Goal: Check status: Check status

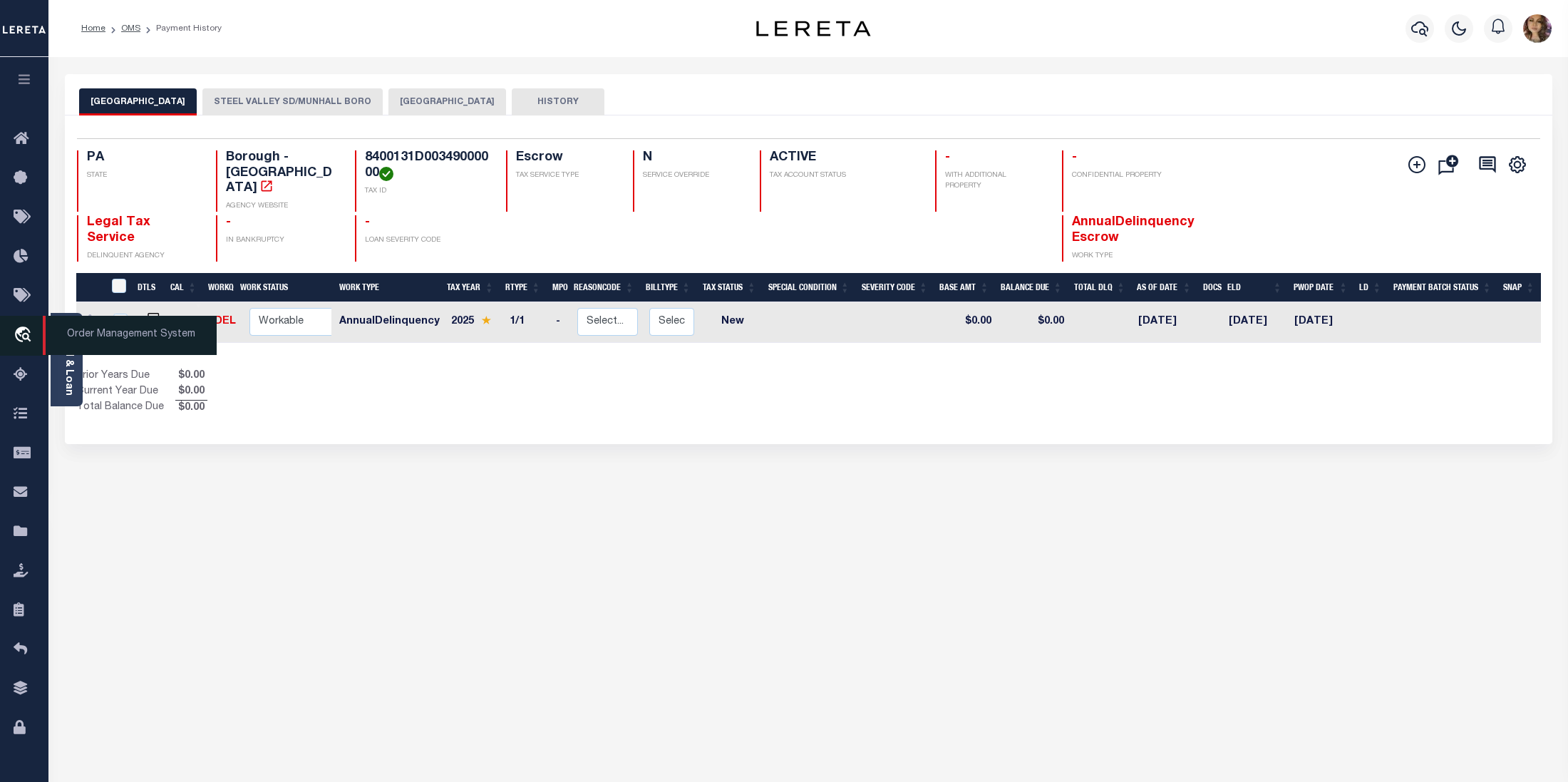
click at [98, 335] on span "Order Management System" at bounding box center [130, 335] width 174 height 39
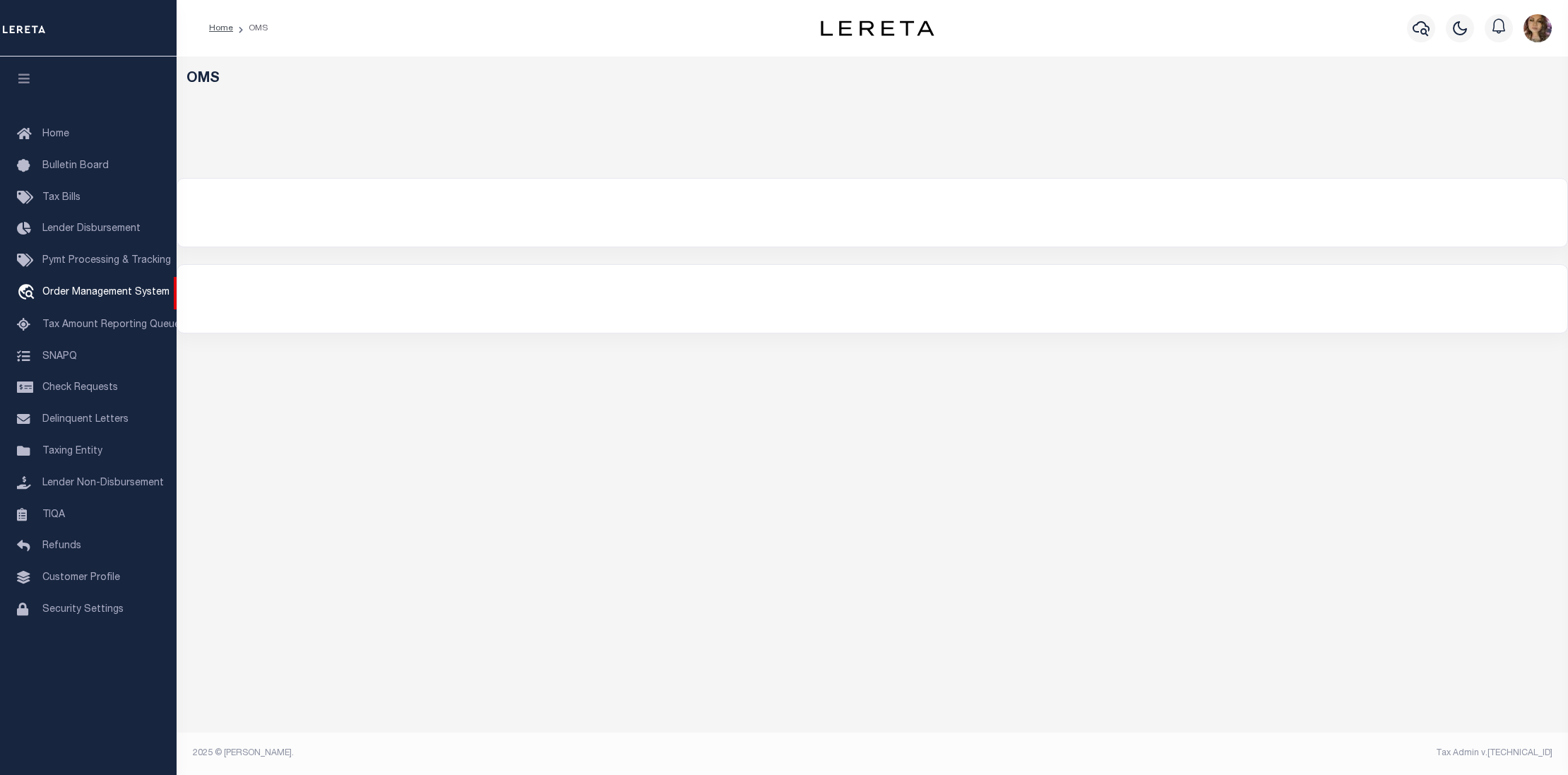
select select "200"
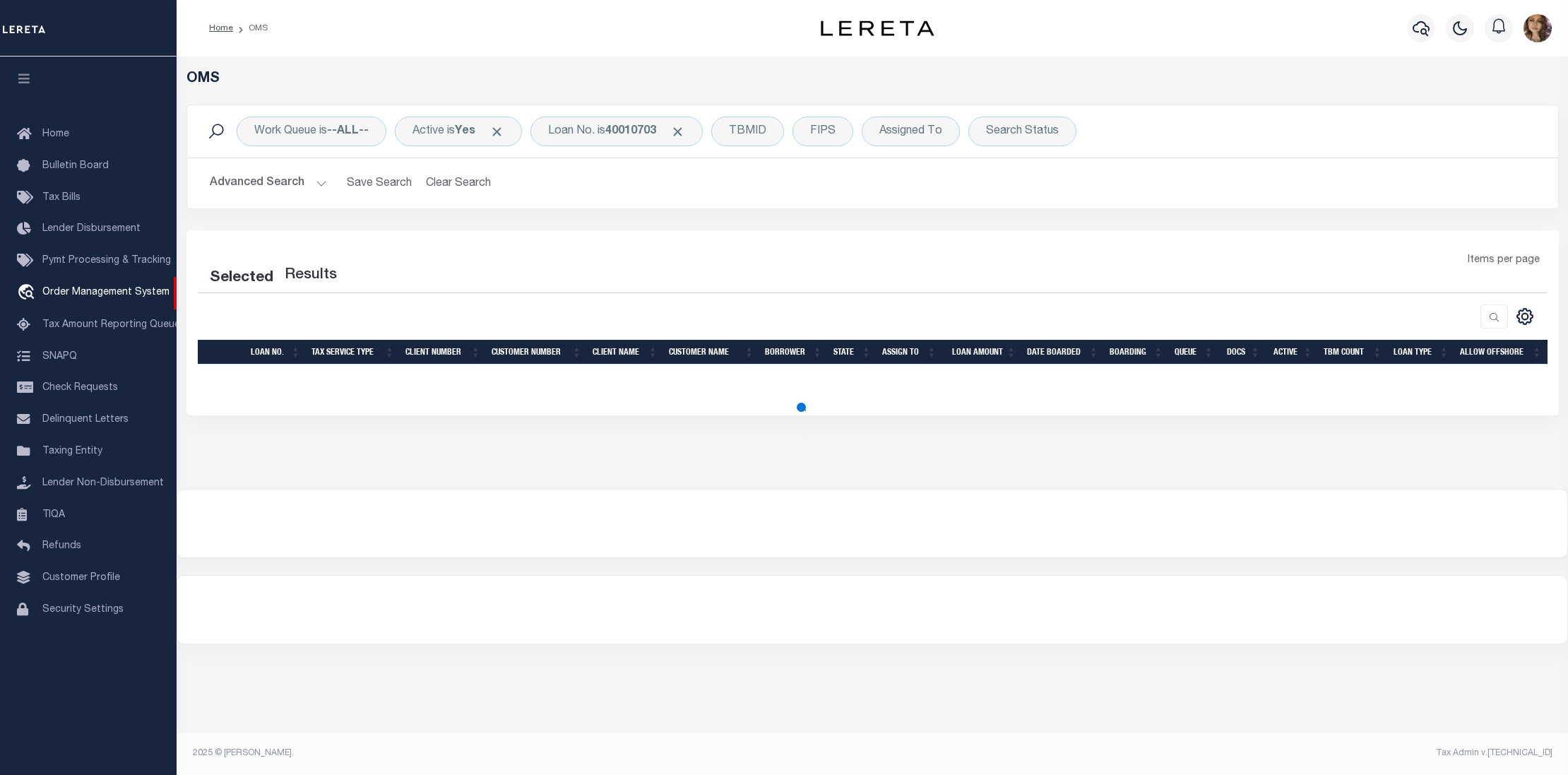
select select "200"
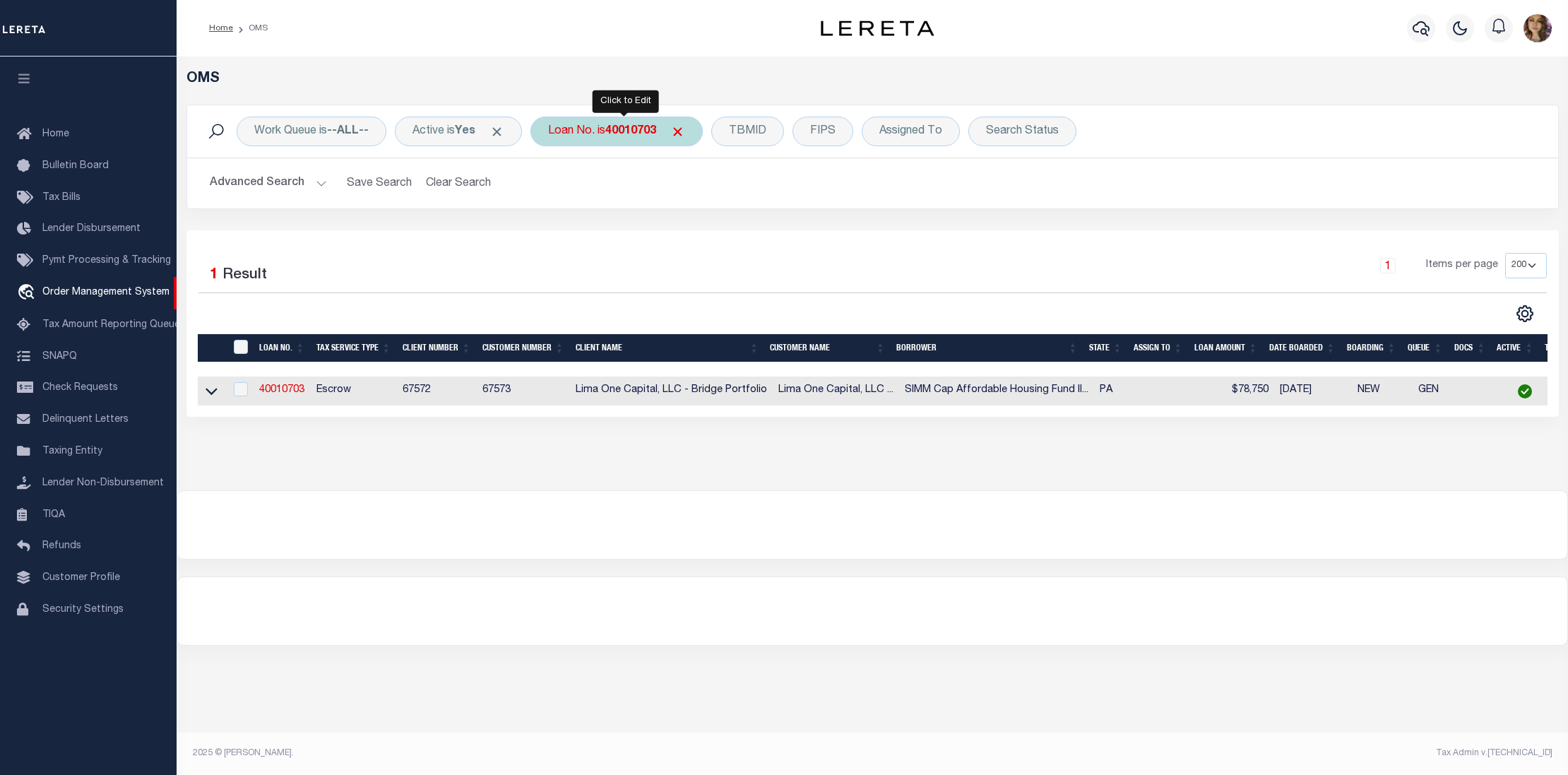
click at [620, 133] on b "40010703" at bounding box center [631, 131] width 51 height 12
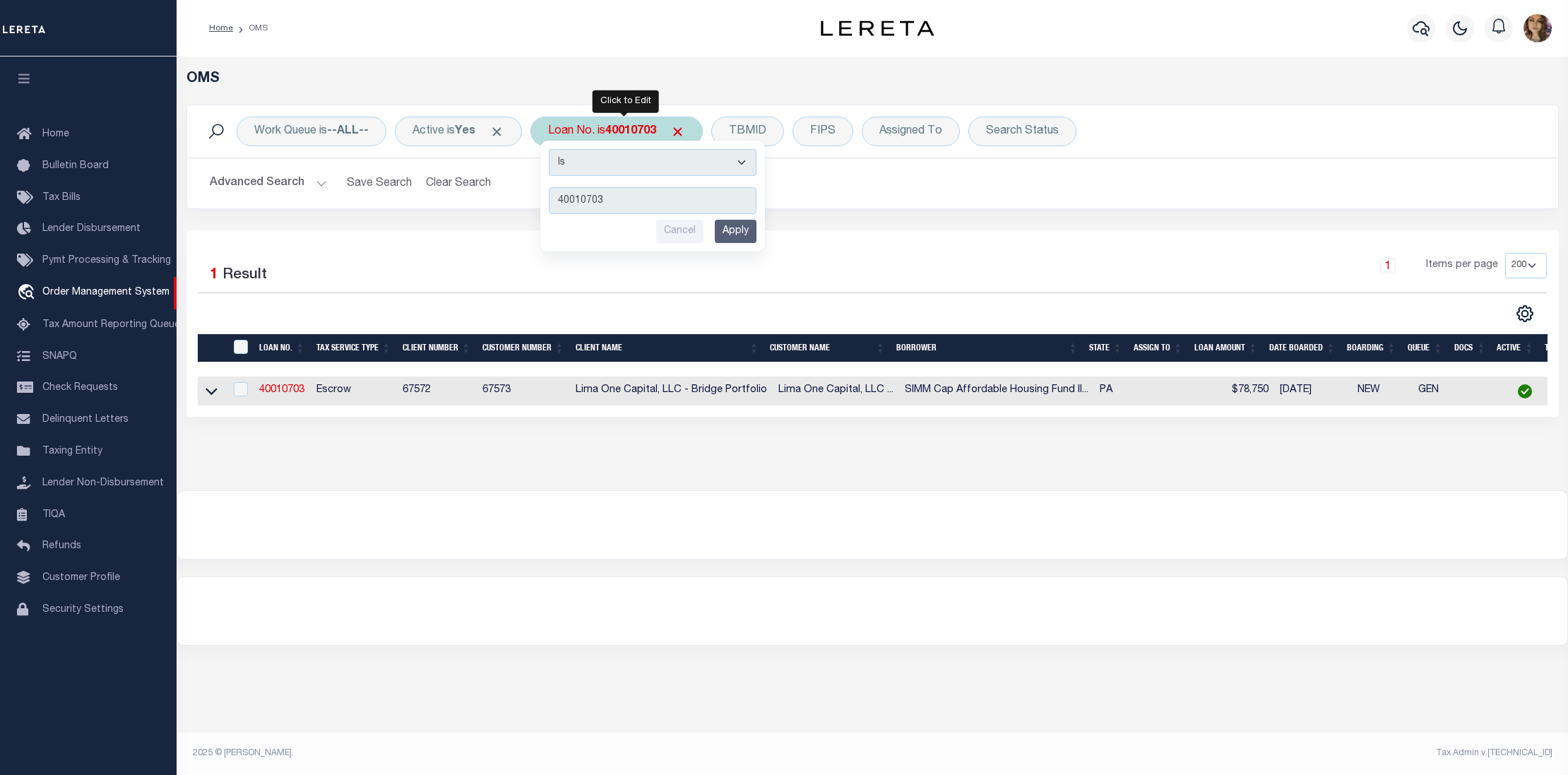
type input "71866879"
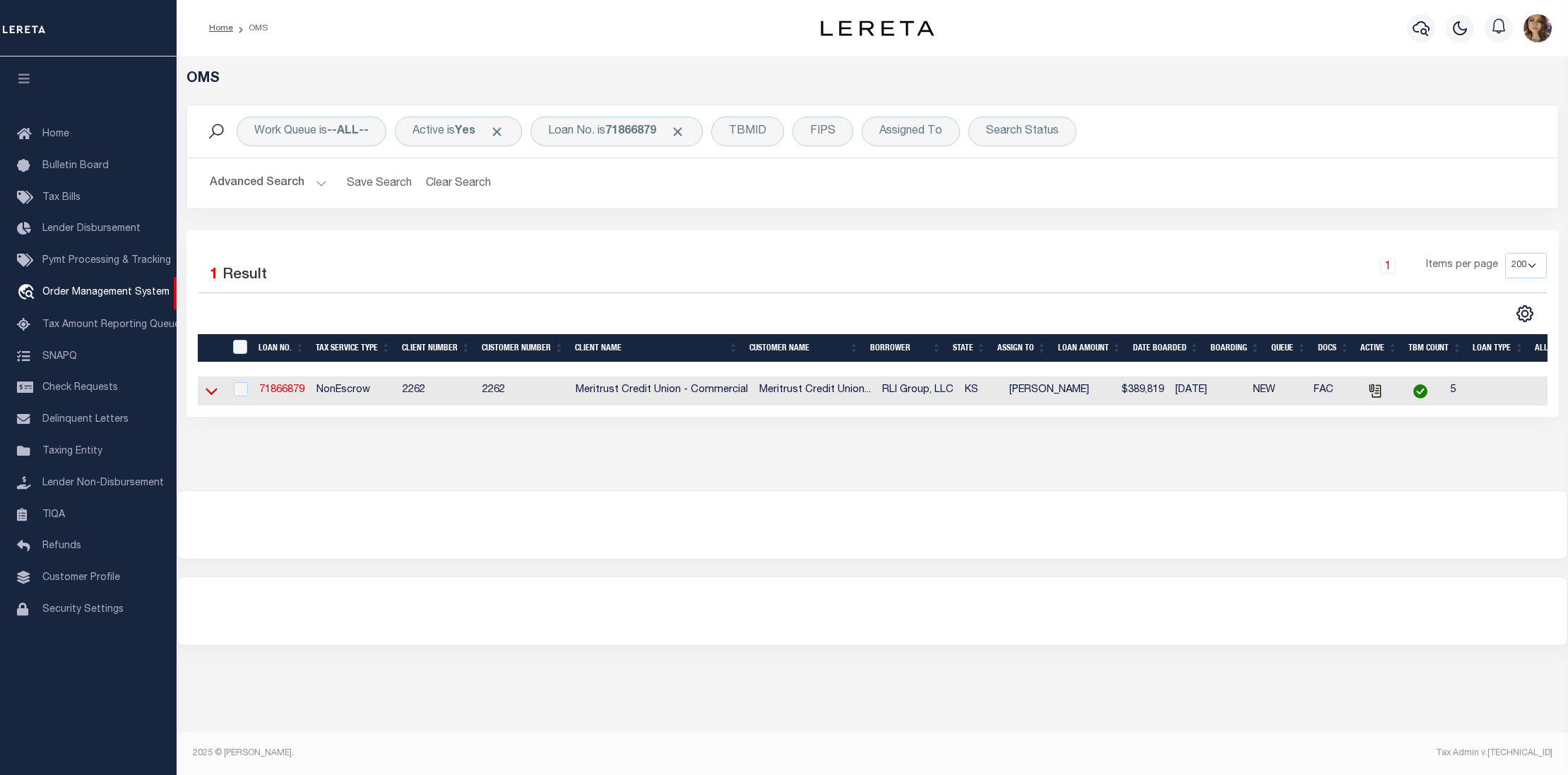
click at [207, 388] on icon at bounding box center [211, 391] width 12 height 15
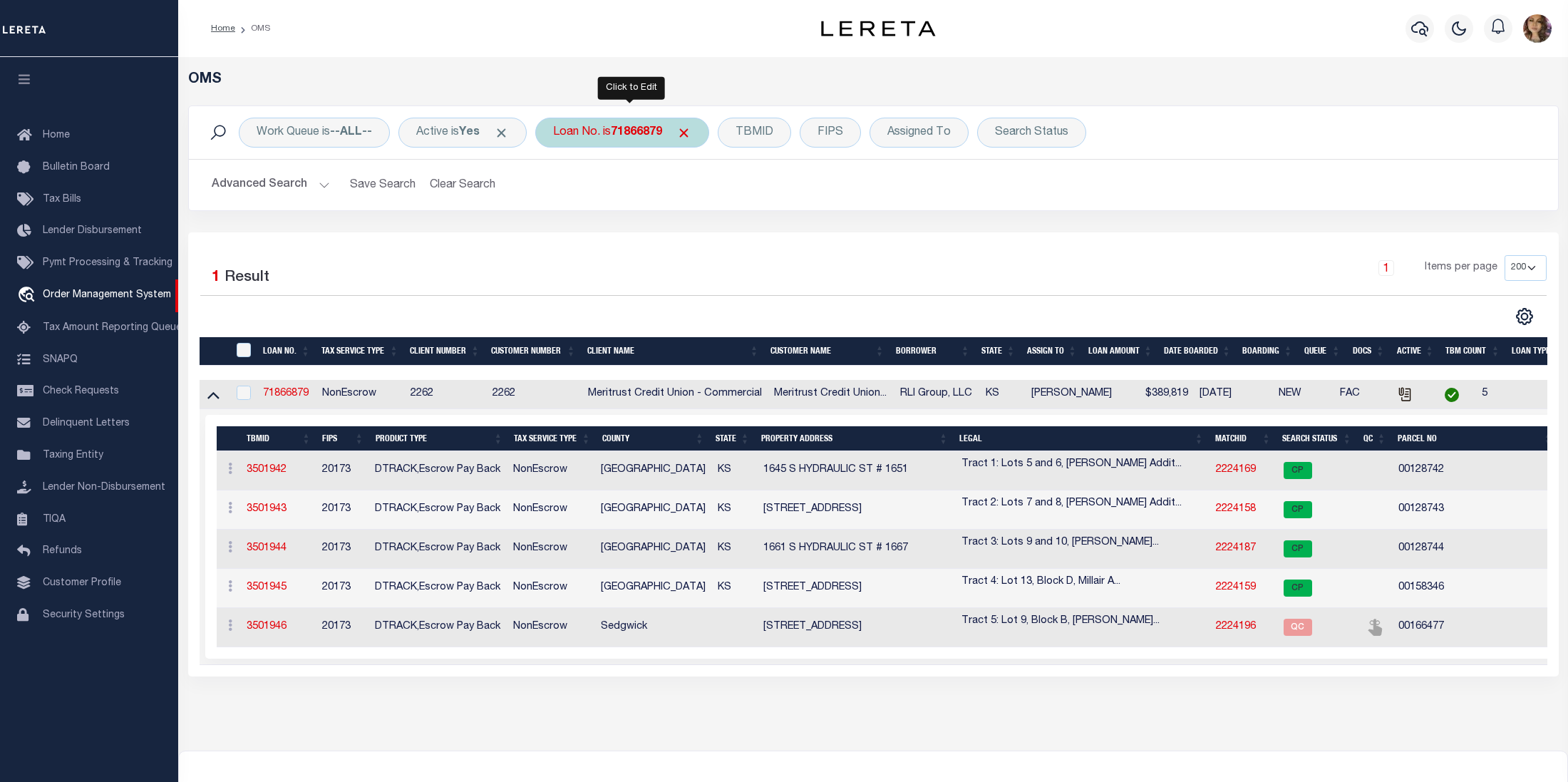
click at [613, 134] on div "Loan No. is 71866879" at bounding box center [623, 133] width 174 height 30
type input "925702"
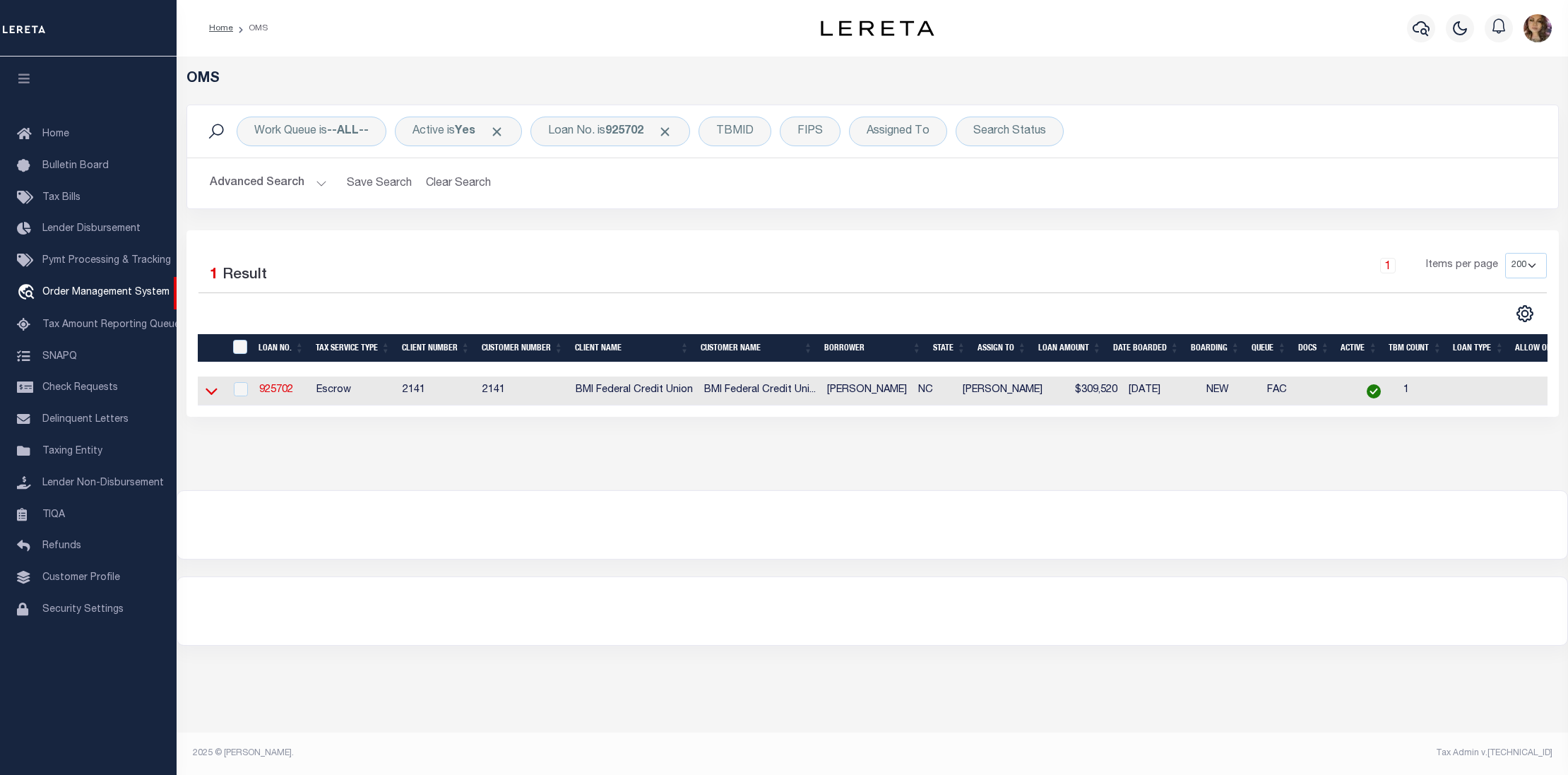
click at [208, 393] on icon at bounding box center [211, 391] width 12 height 15
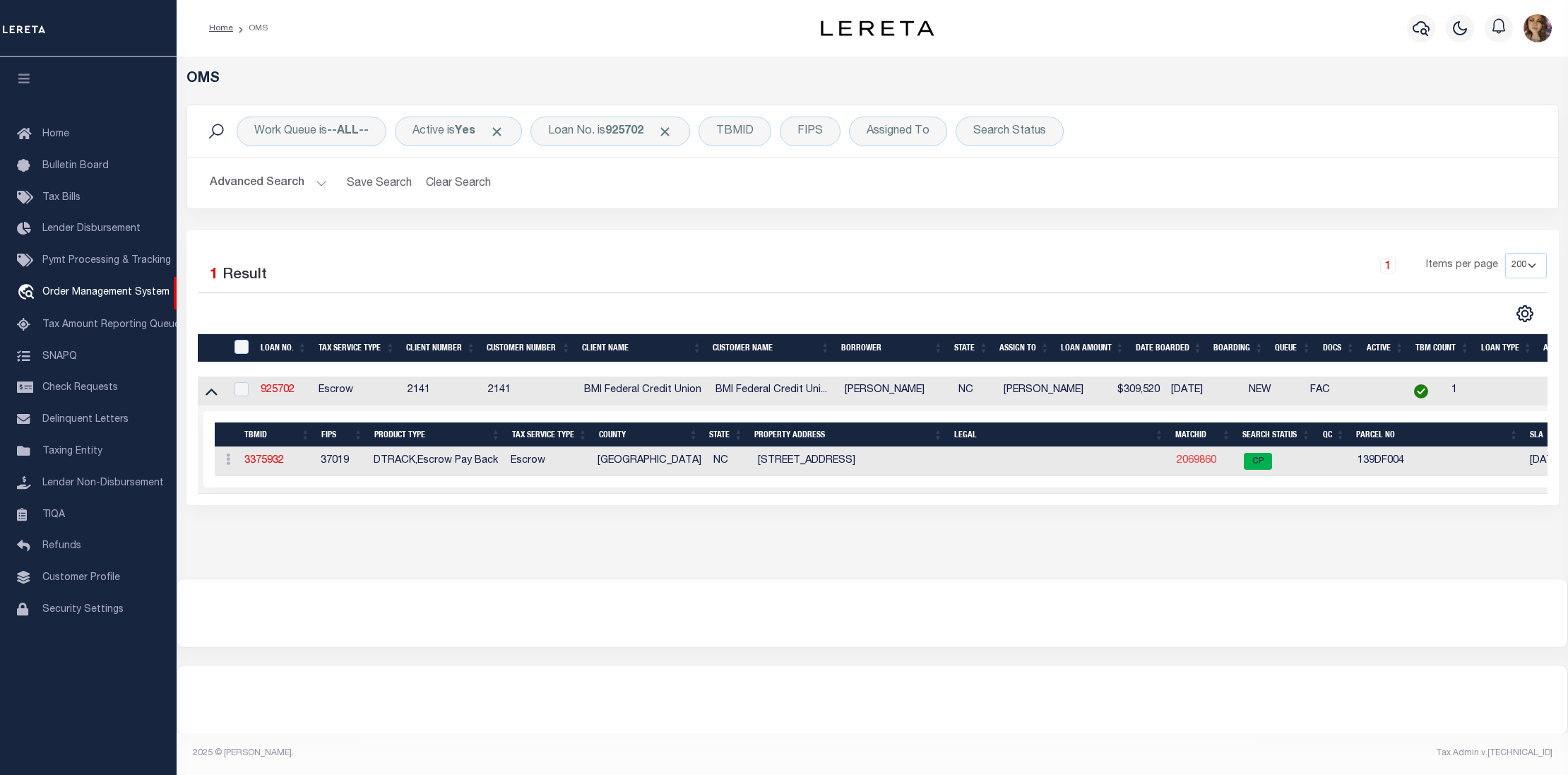
click at [1190, 465] on link "2069860" at bounding box center [1197, 460] width 39 height 10
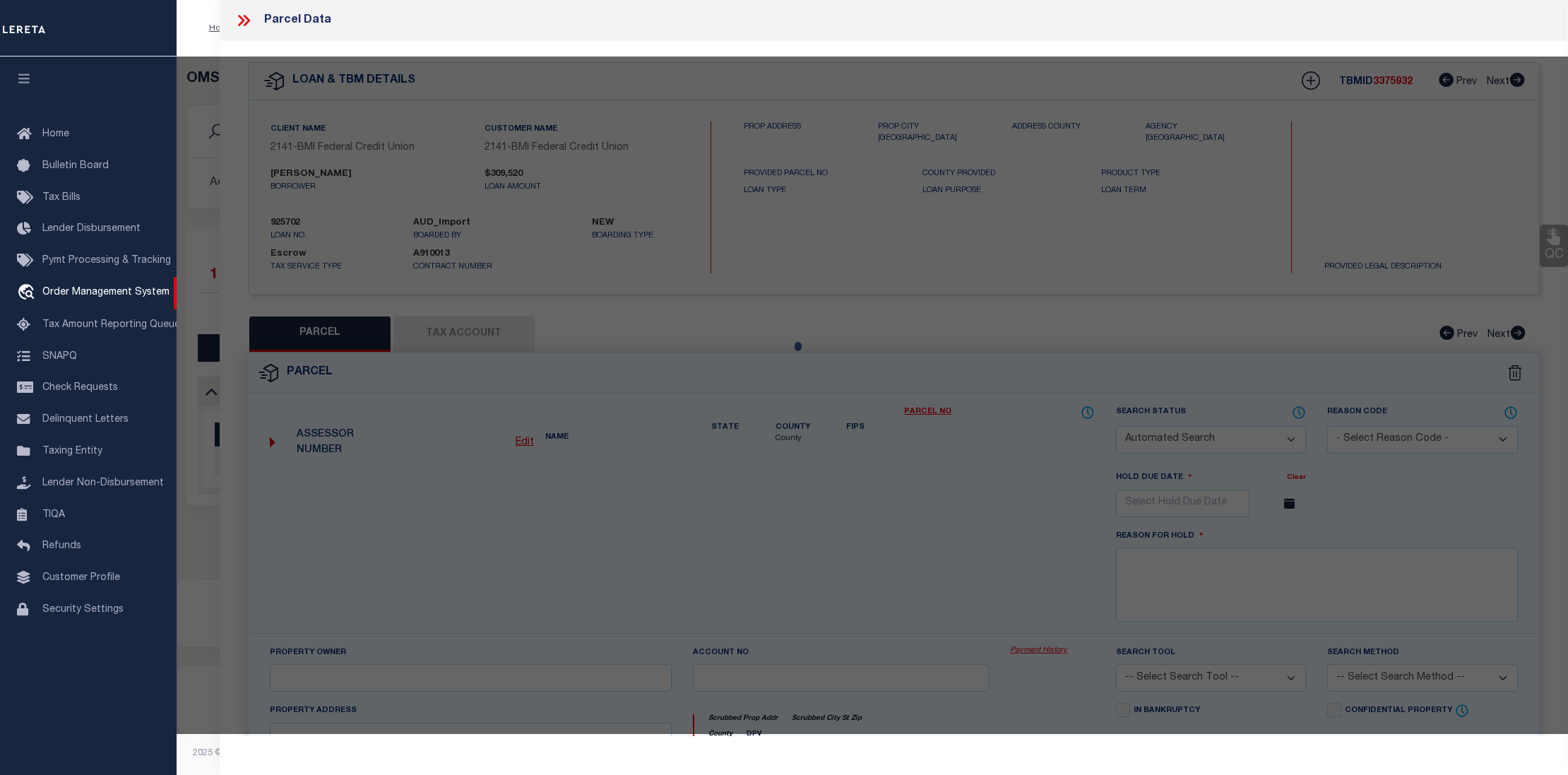
checkbox input "false"
select select "CP"
type input "VASE INCORPORATED"
select select "AGW"
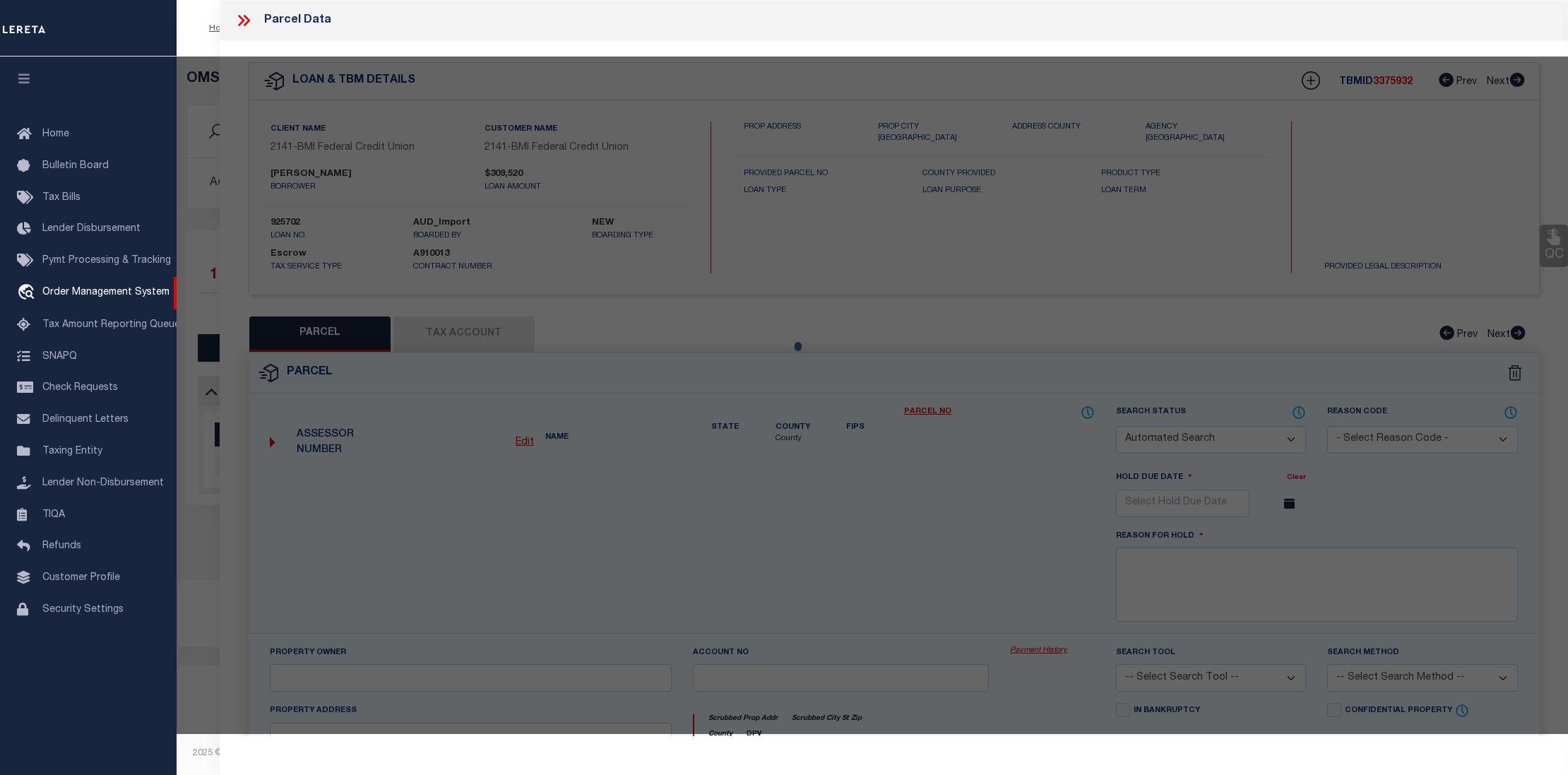
select select
type input "3774 SUMMER BREEZE CT NE"
checkbox input "false"
type input "BOLIVIA NC 28422"
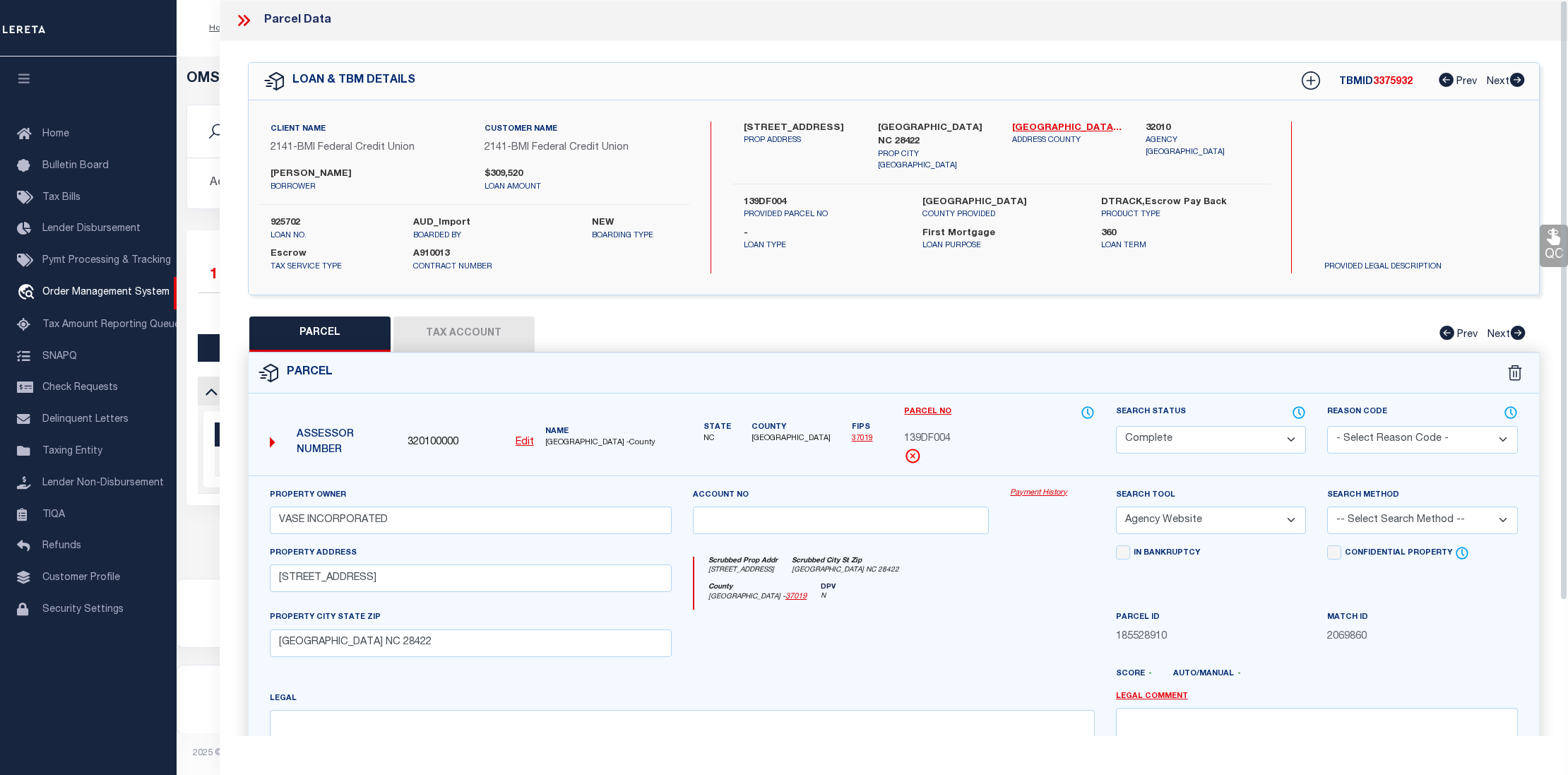
click at [1038, 493] on link "Payment History" at bounding box center [1052, 493] width 85 height 12
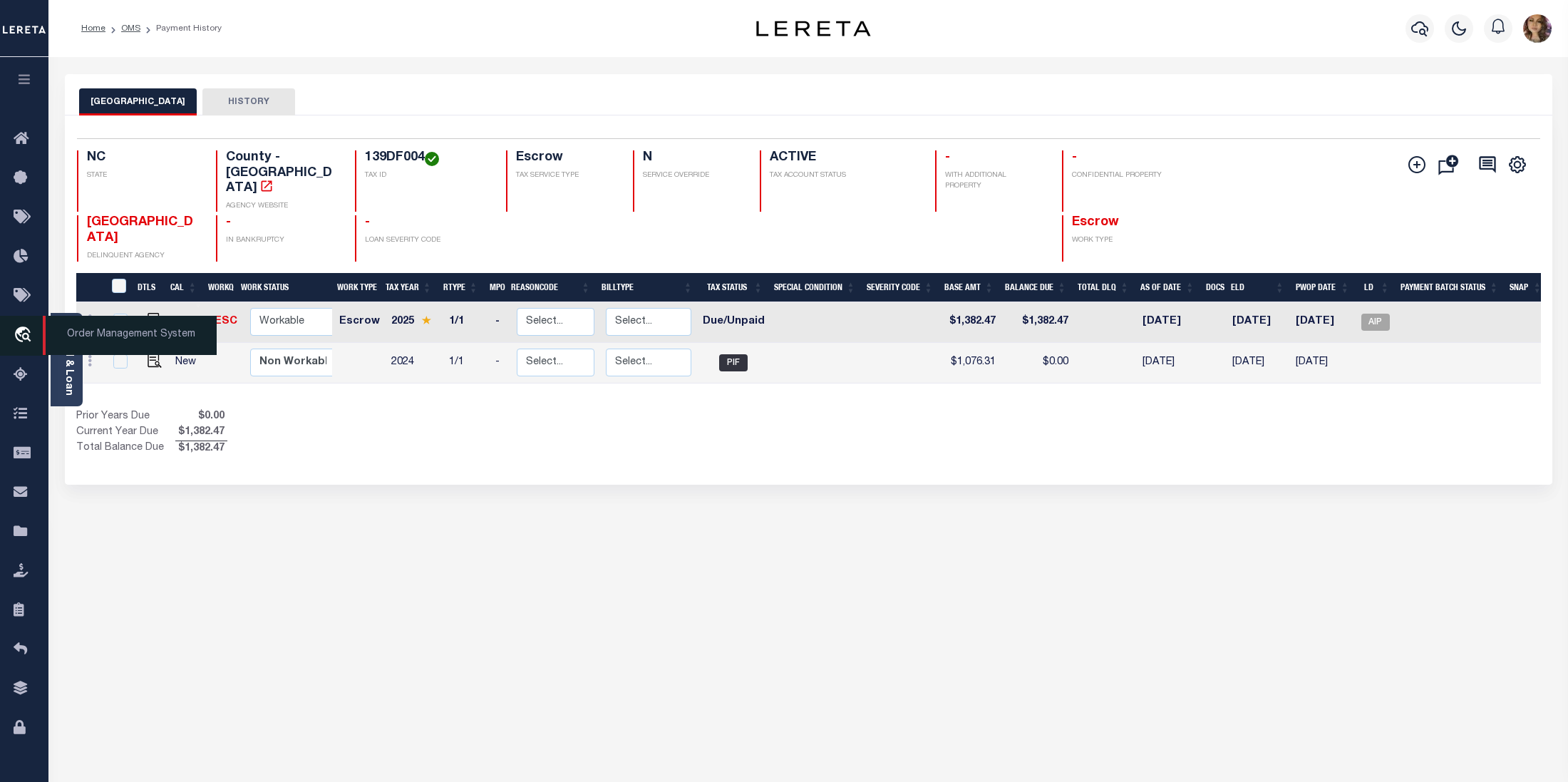
drag, startPoint x: 93, startPoint y: 337, endPoint x: 120, endPoint y: 337, distance: 27.0
click at [93, 337] on span "Order Management System" at bounding box center [130, 335] width 174 height 39
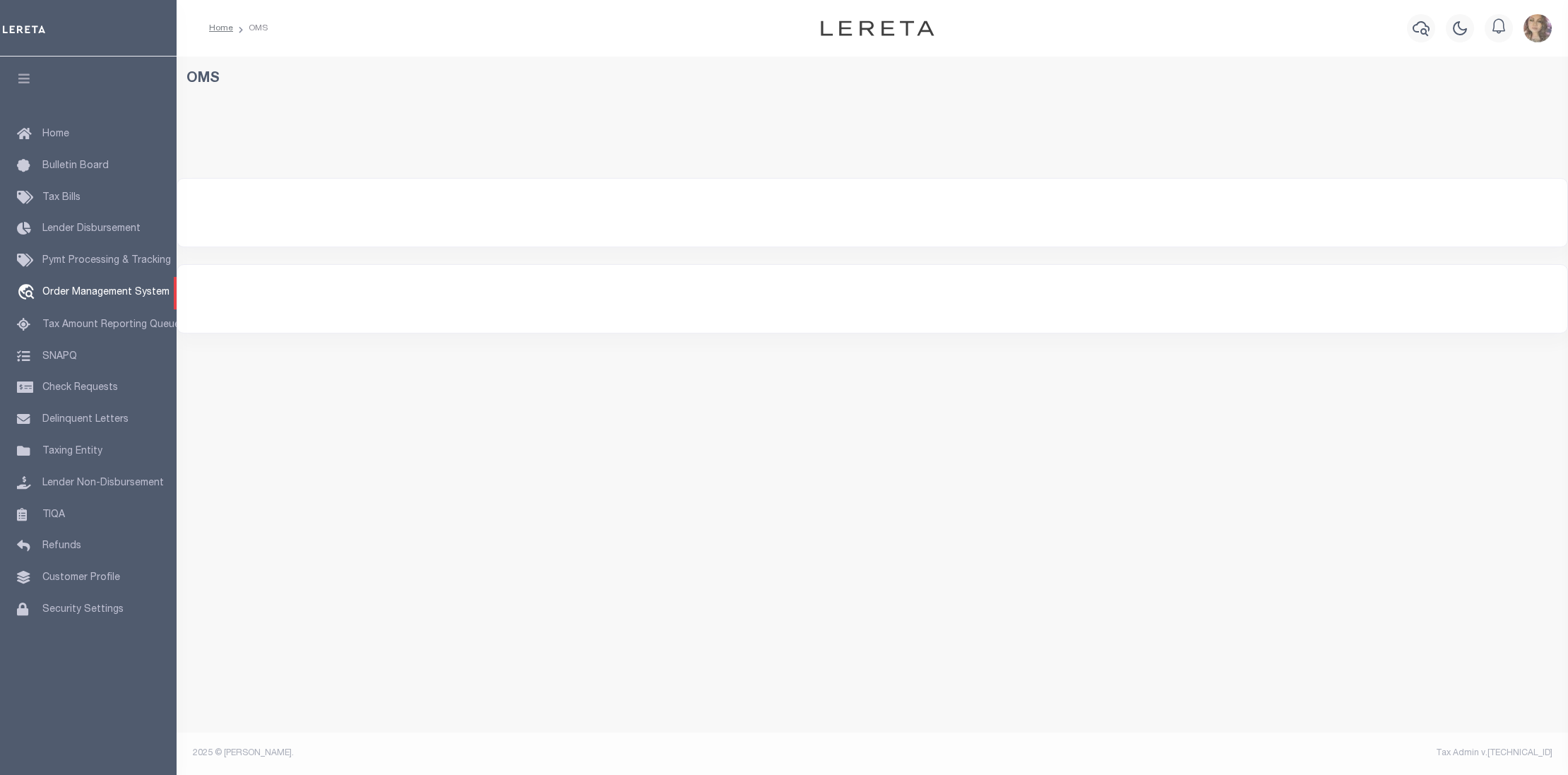
select select "200"
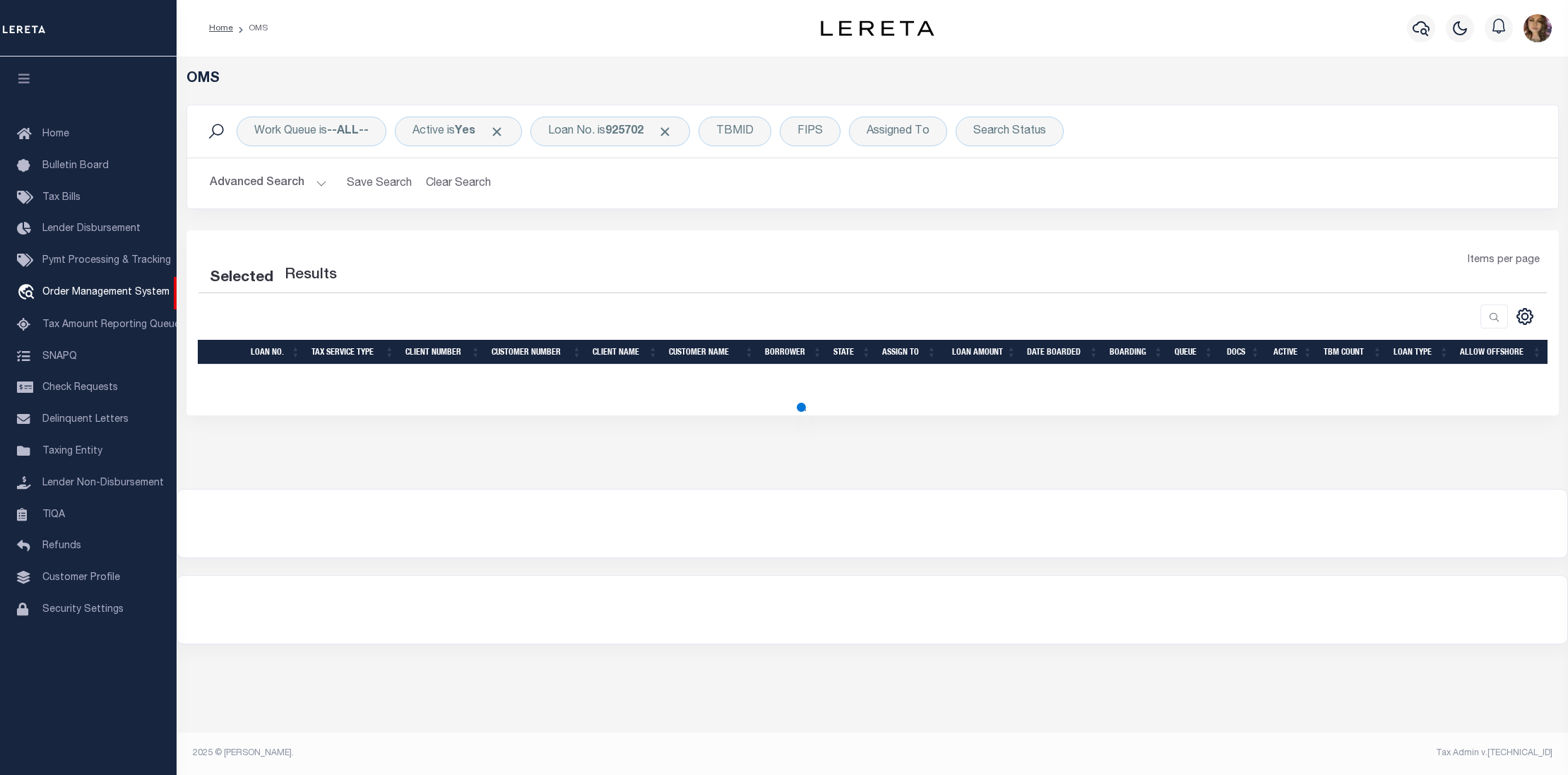
select select "200"
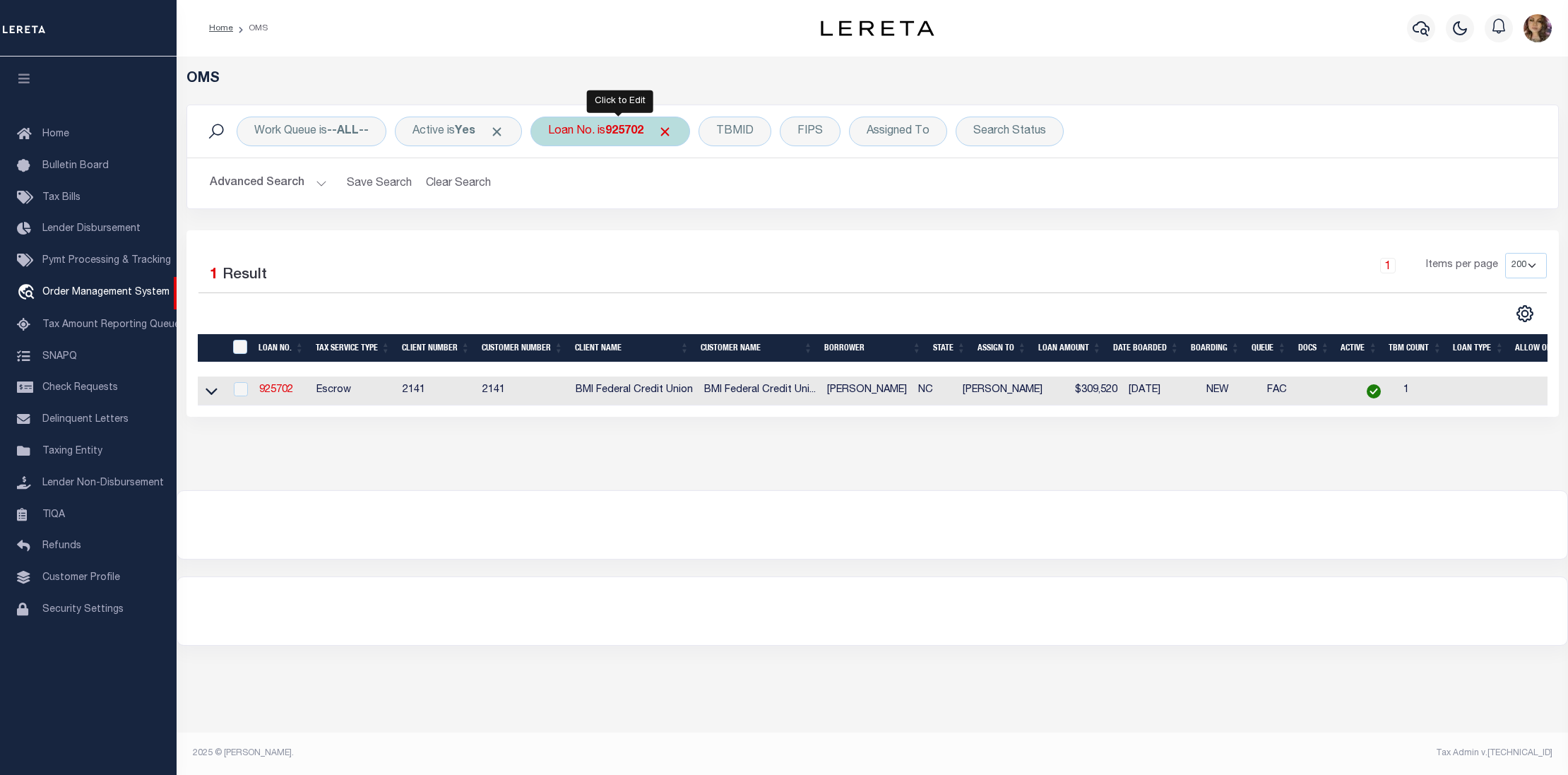
click at [615, 133] on b "925702" at bounding box center [625, 131] width 38 height 12
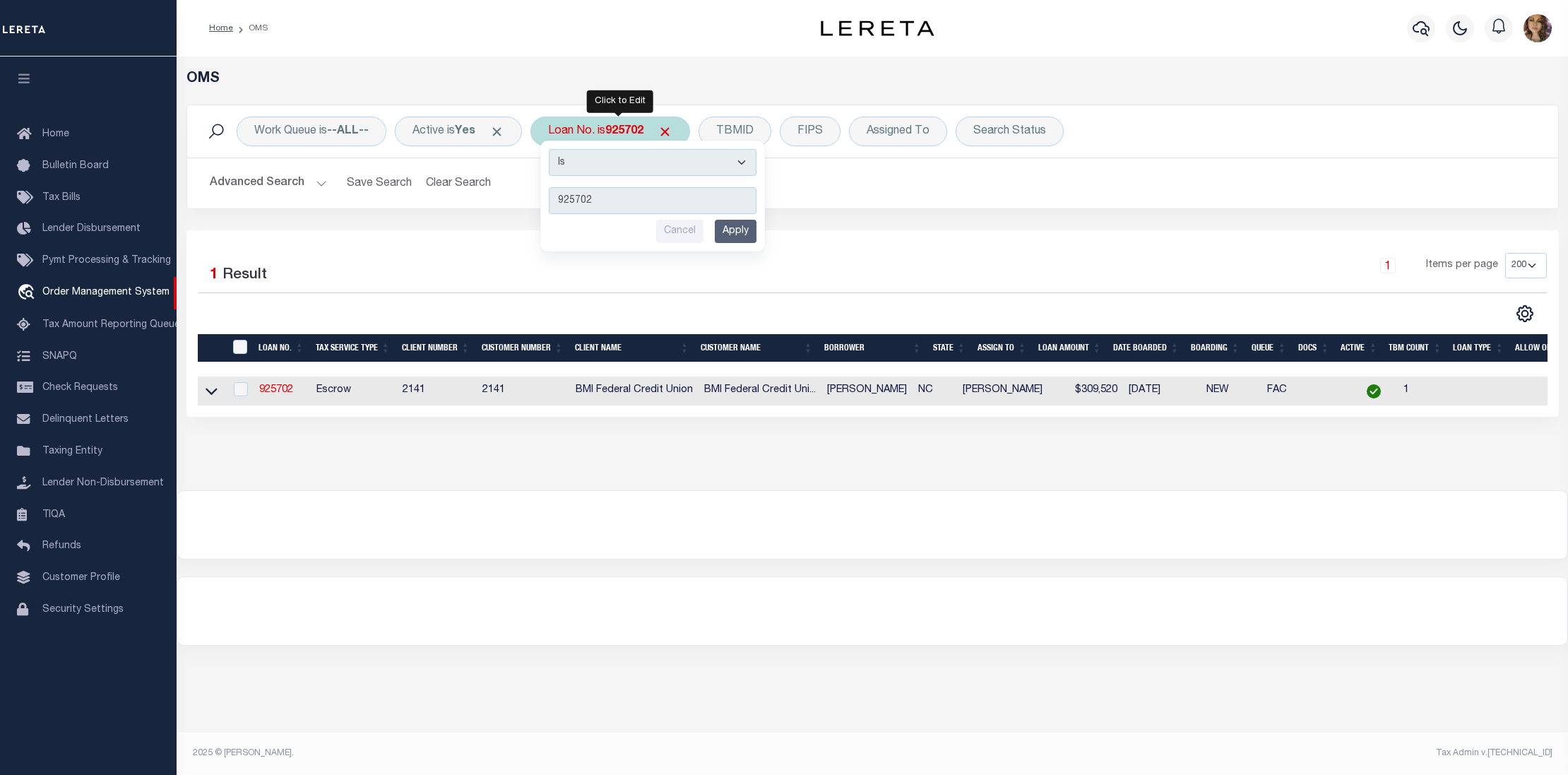
type input "910013326802"
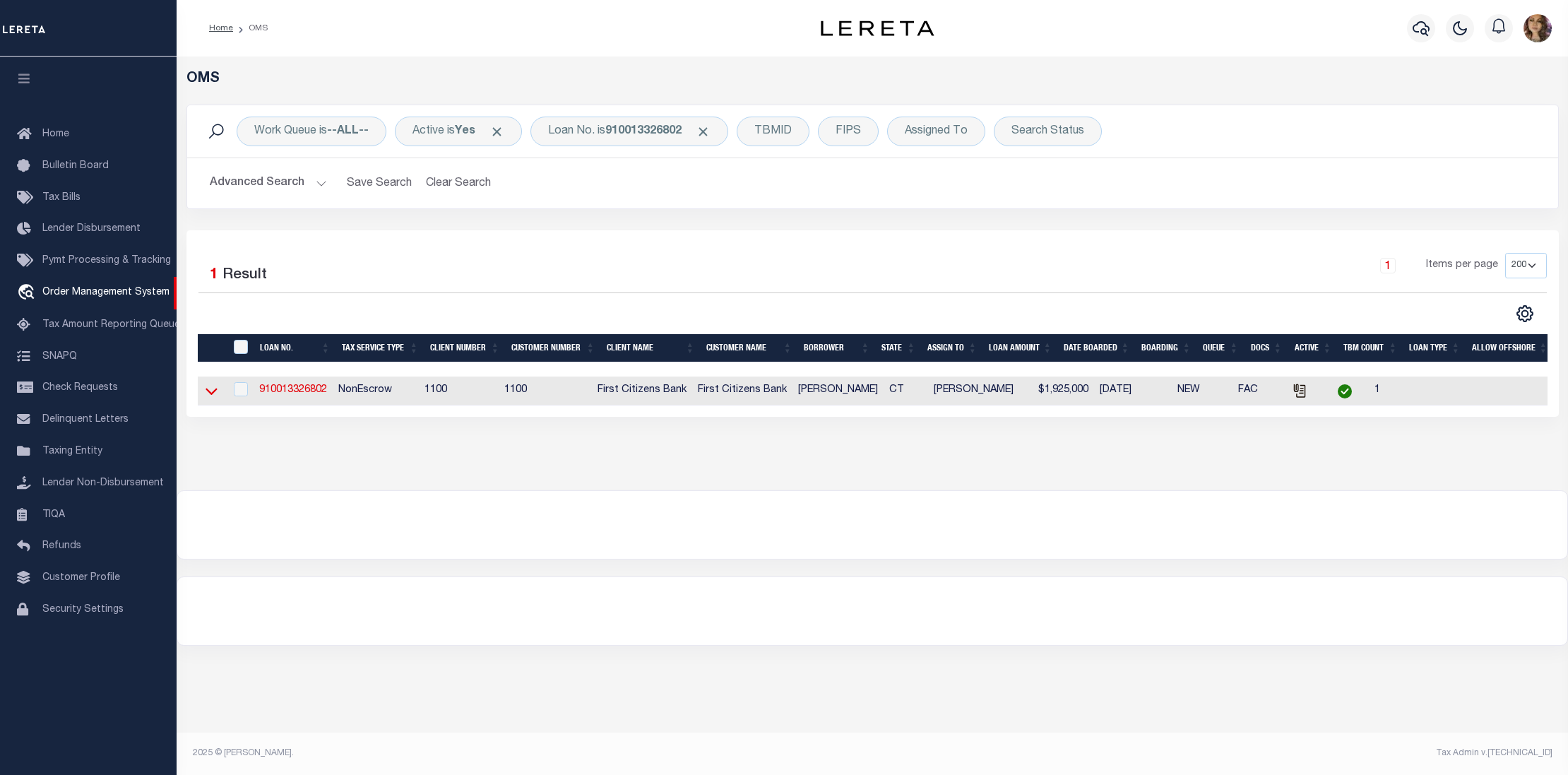
click at [210, 395] on icon at bounding box center [211, 392] width 12 height 7
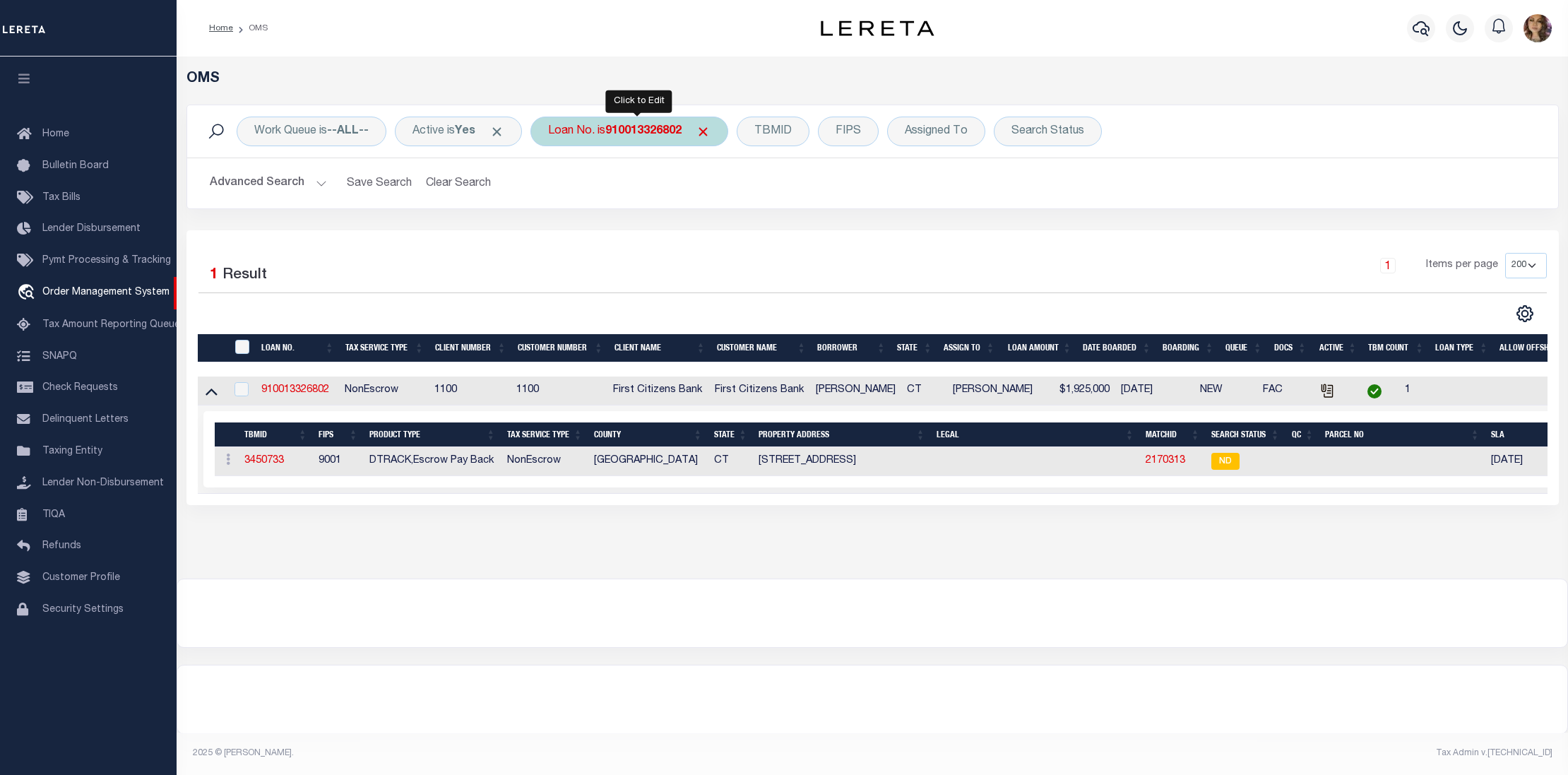
click at [609, 122] on div "Loan No. is 910013326802" at bounding box center [630, 131] width 198 height 30
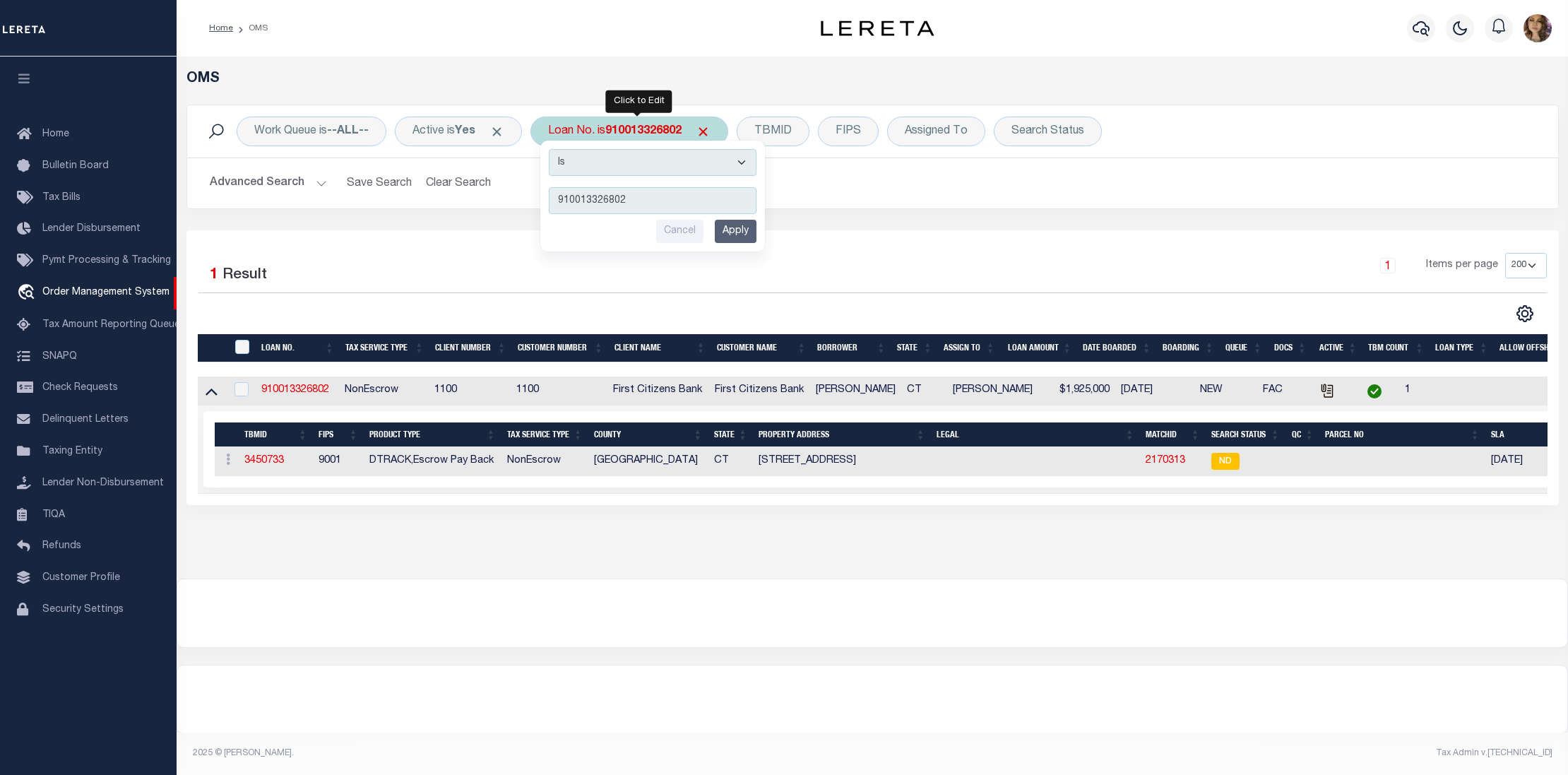
type input "910013380878"
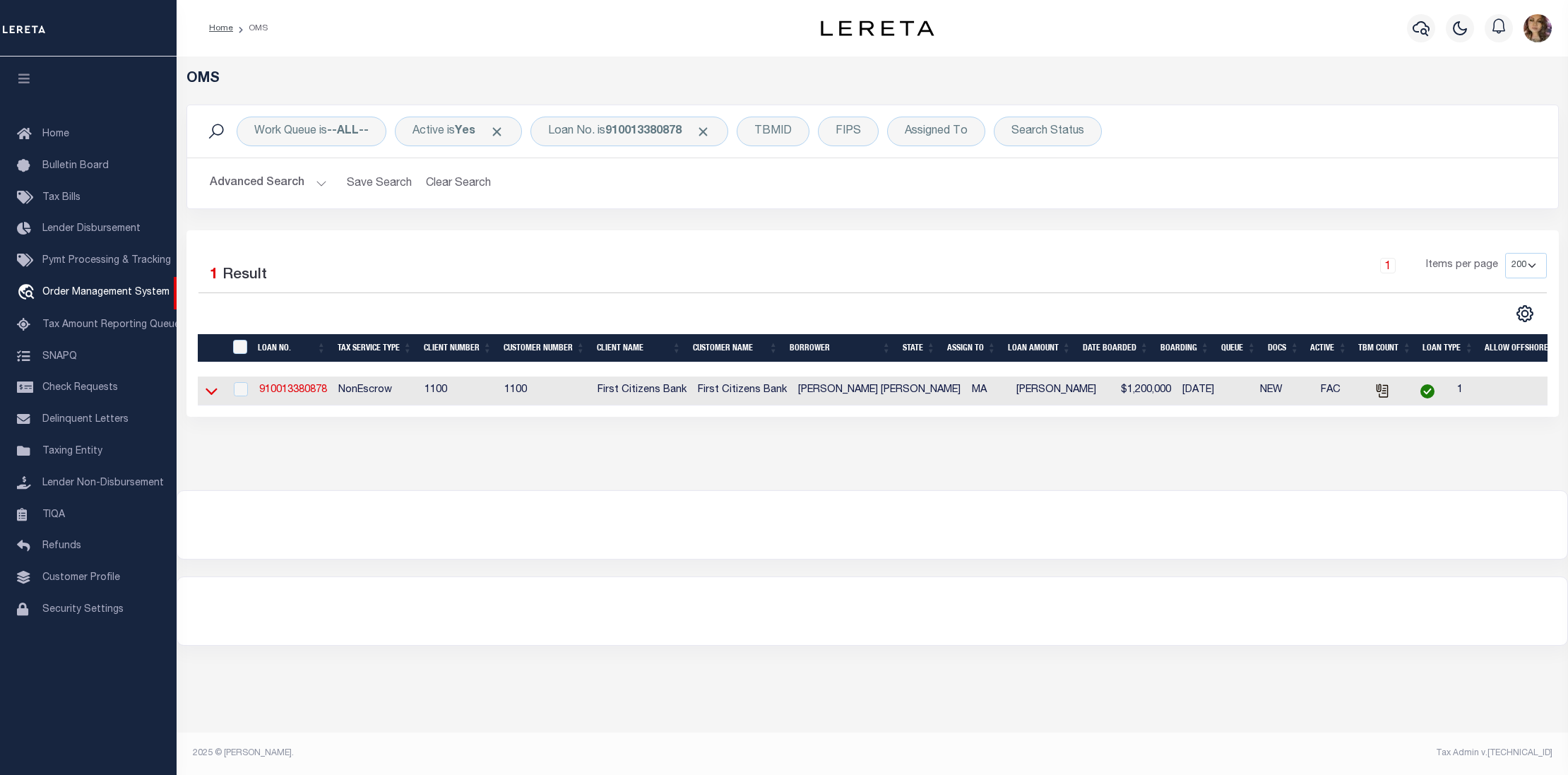
click at [214, 399] on icon at bounding box center [211, 391] width 12 height 15
